Goal: Information Seeking & Learning: Find specific fact

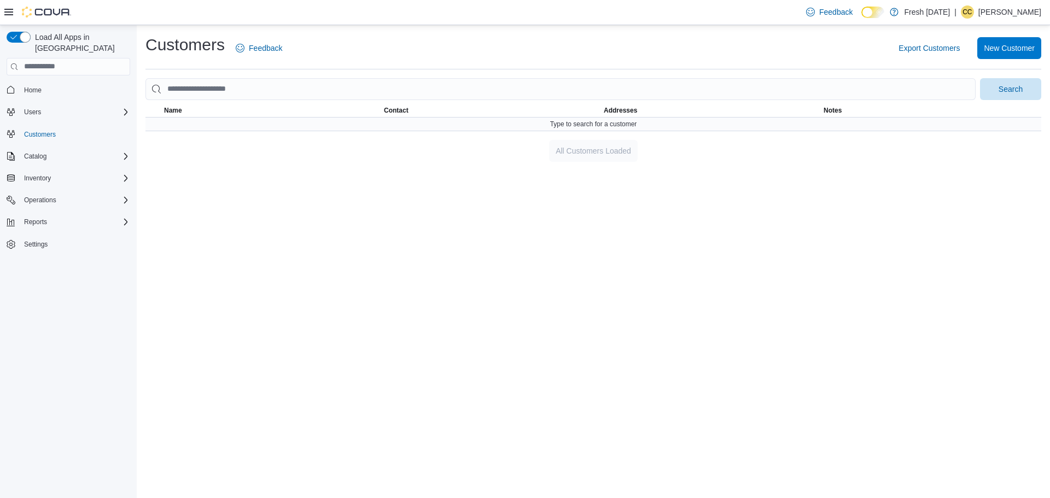
click at [309, 118] on div "Type to search for a customer" at bounding box center [592, 124] width 895 height 13
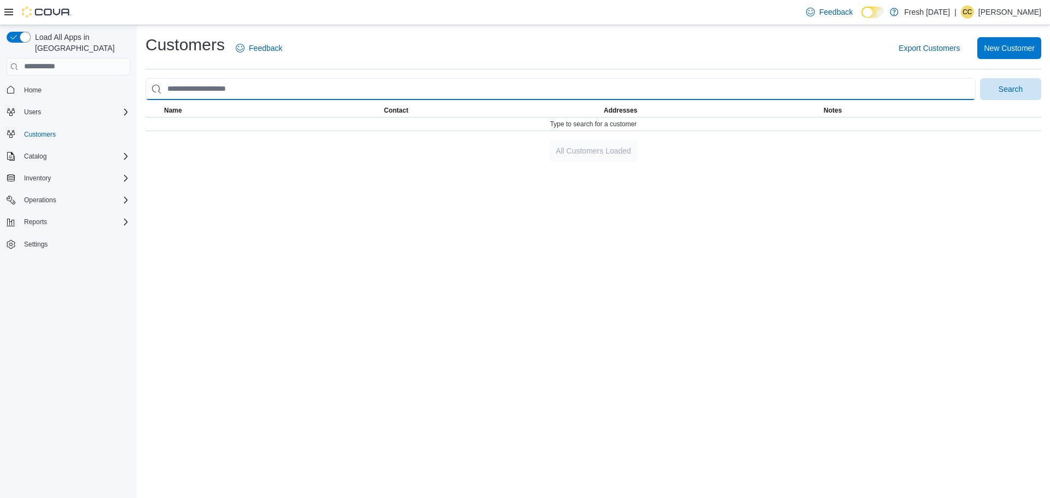
click at [279, 90] on input "search" at bounding box center [560, 89] width 830 height 22
type input "**********"
click at [980, 78] on button "Search" at bounding box center [1010, 89] width 61 height 22
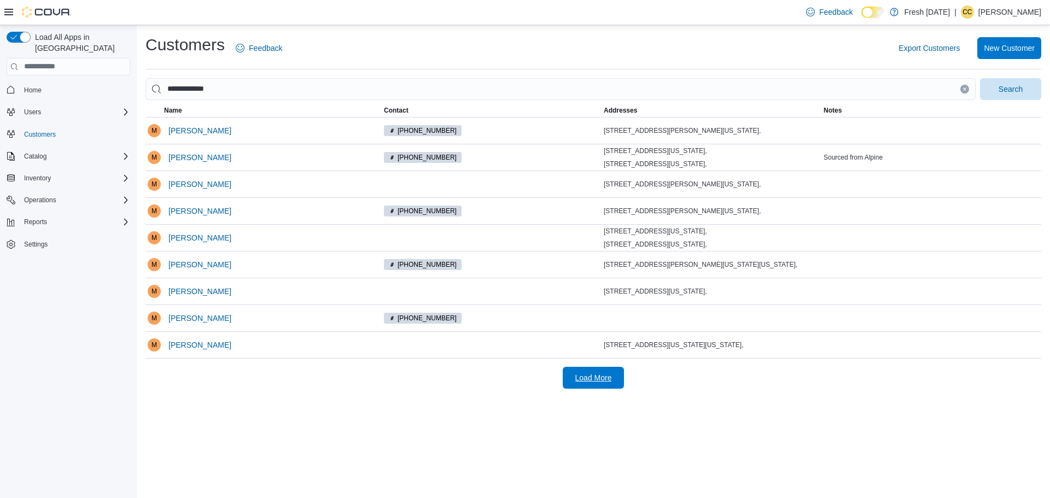
click at [591, 383] on span "Load More" at bounding box center [593, 377] width 37 height 11
click at [547, 159] on div "(816) 776-9012" at bounding box center [491, 157] width 215 height 11
